Goal: Information Seeking & Learning: Find specific fact

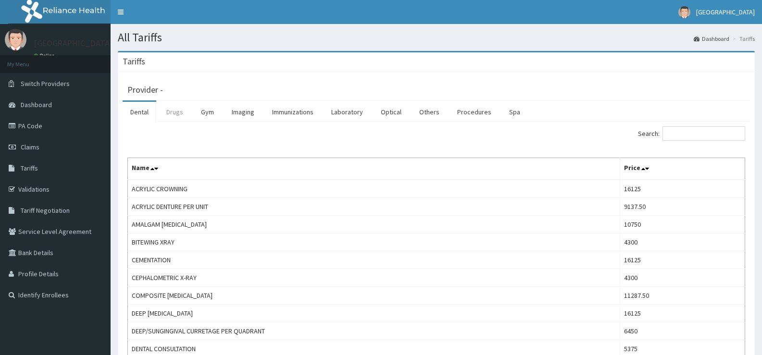
click at [173, 107] on link "Drugs" at bounding box center [175, 112] width 32 height 20
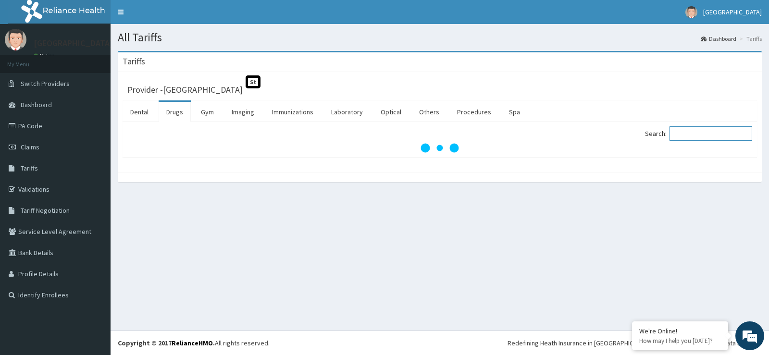
click at [695, 133] on input "Search:" at bounding box center [710, 133] width 83 height 14
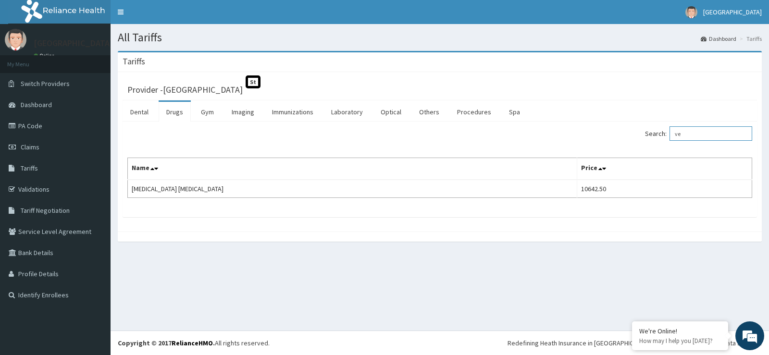
type input "v"
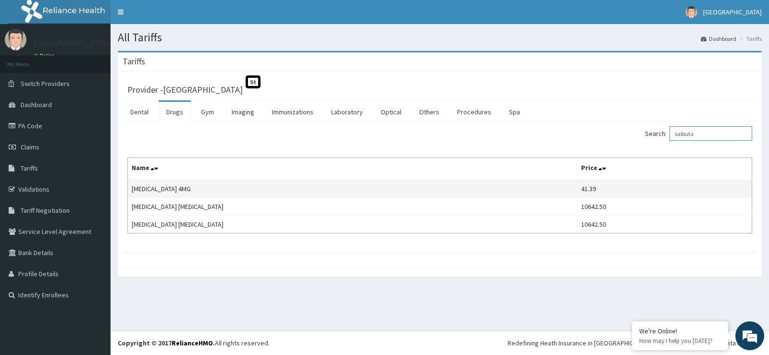
drag, startPoint x: 707, startPoint y: 134, endPoint x: 458, endPoint y: 185, distance: 254.6
click at [438, 179] on div "Search: salbuta Name Price [MEDICAL_DATA] 4MG 41.39 [MEDICAL_DATA] [MEDICAL_DAT…" at bounding box center [439, 179] width 625 height 107
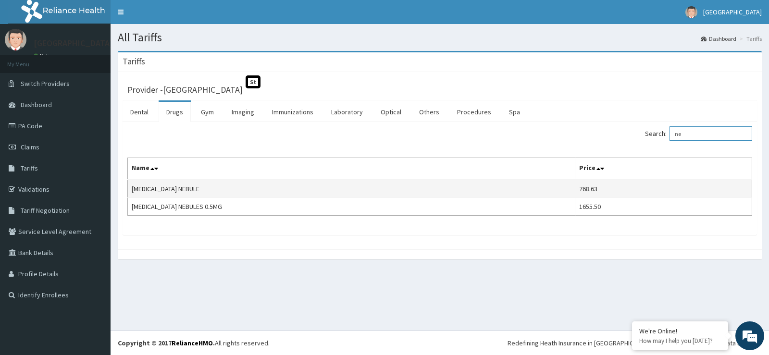
type input "n"
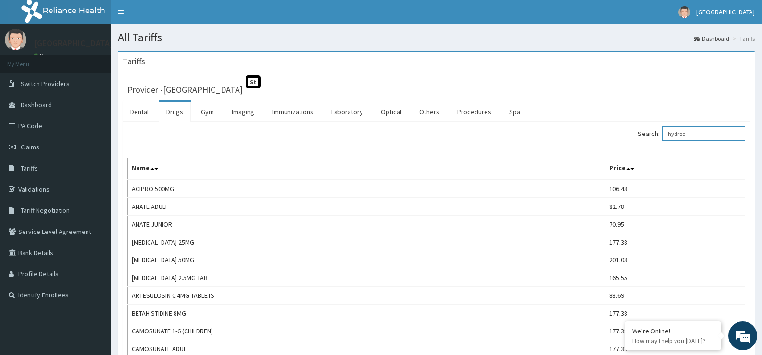
drag, startPoint x: 704, startPoint y: 130, endPoint x: 472, endPoint y: 178, distance: 236.5
drag, startPoint x: 728, startPoint y: 139, endPoint x: 493, endPoint y: 169, distance: 236.4
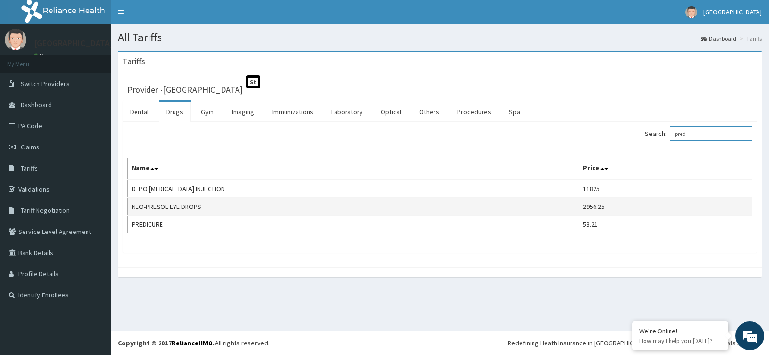
drag, startPoint x: 710, startPoint y: 133, endPoint x: 429, endPoint y: 205, distance: 290.4
click at [430, 204] on div "Search: pred Name Price DEPO [MEDICAL_DATA] INJECTION 11825 NEO-PRESOL EYE DROP…" at bounding box center [439, 179] width 625 height 107
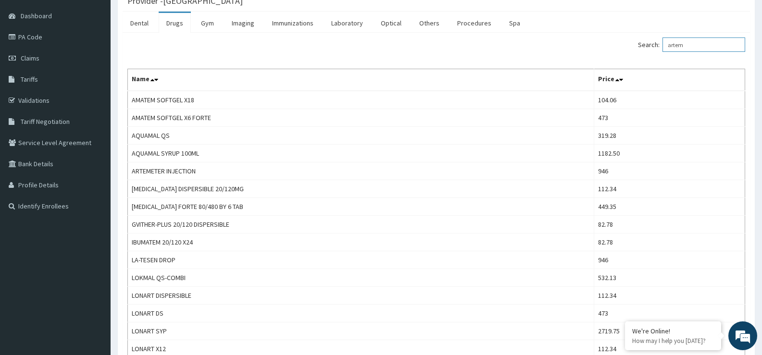
scroll to position [86, 0]
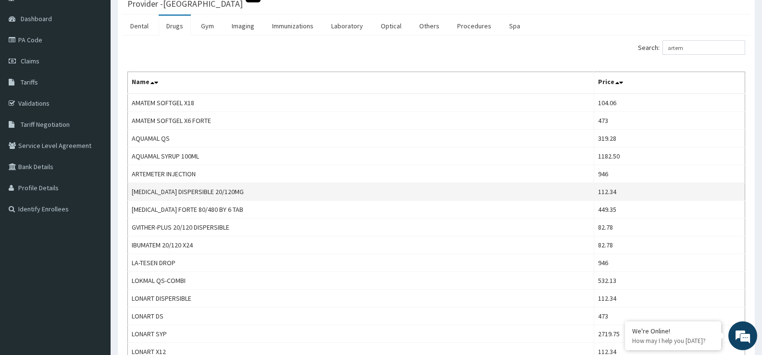
click at [301, 183] on td "[MEDICAL_DATA] DISPERSIBLE 20/120MG" at bounding box center [361, 192] width 466 height 18
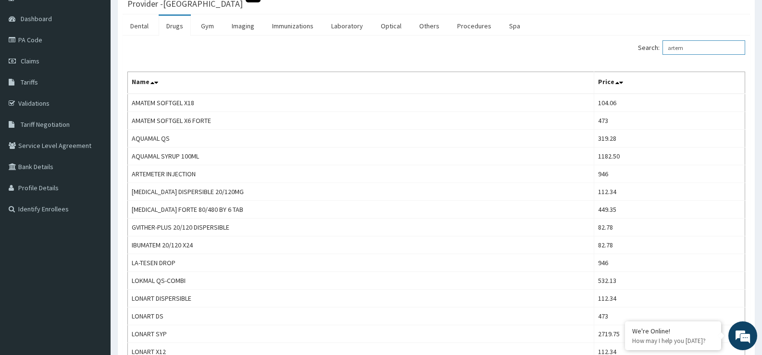
drag, startPoint x: 701, startPoint y: 50, endPoint x: 563, endPoint y: 91, distance: 143.4
click at [527, 90] on div "Search: artem Name Price AMATEM SOFTGEL X18 104.06 AMATEM SOFTGEL X6 FORTE 473 …" at bounding box center [436, 227] width 618 height 374
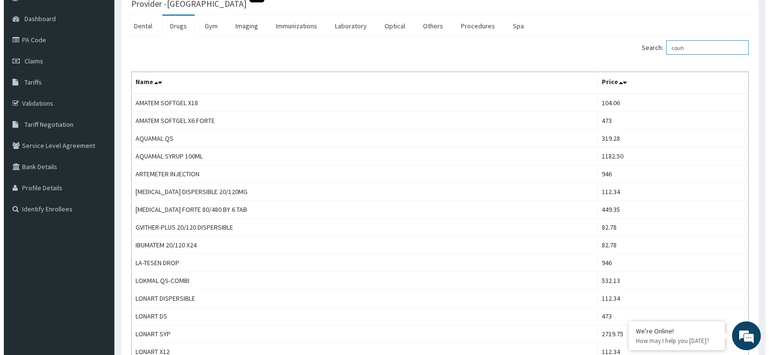
scroll to position [0, 0]
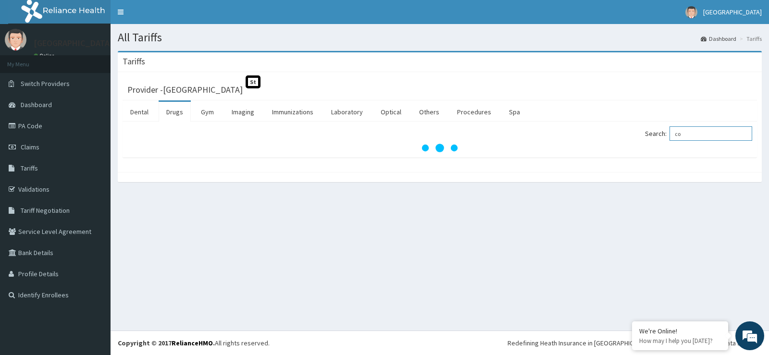
type input "c"
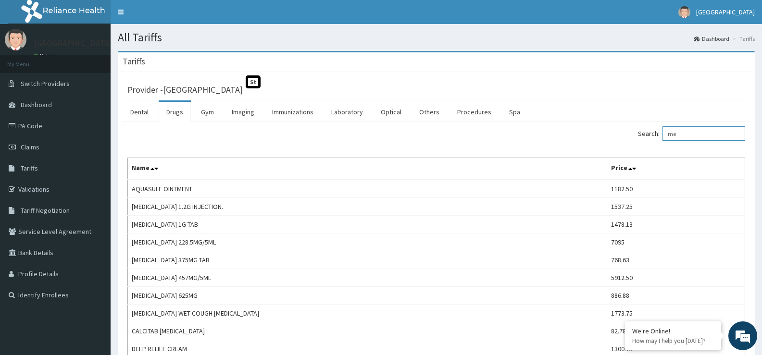
type input "m"
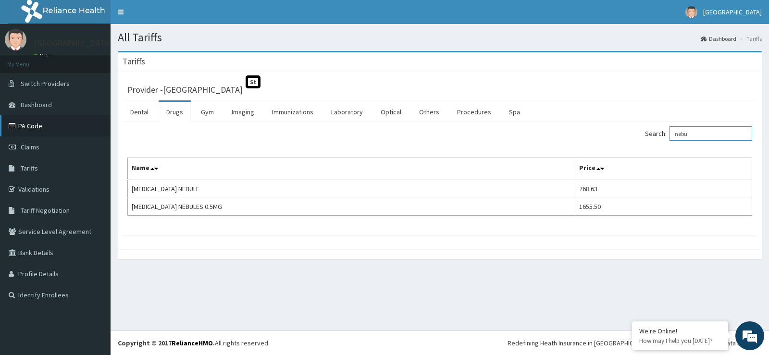
type input "nebu"
click at [44, 122] on link "PA Code" at bounding box center [55, 125] width 111 height 21
